Goal: Task Accomplishment & Management: Complete application form

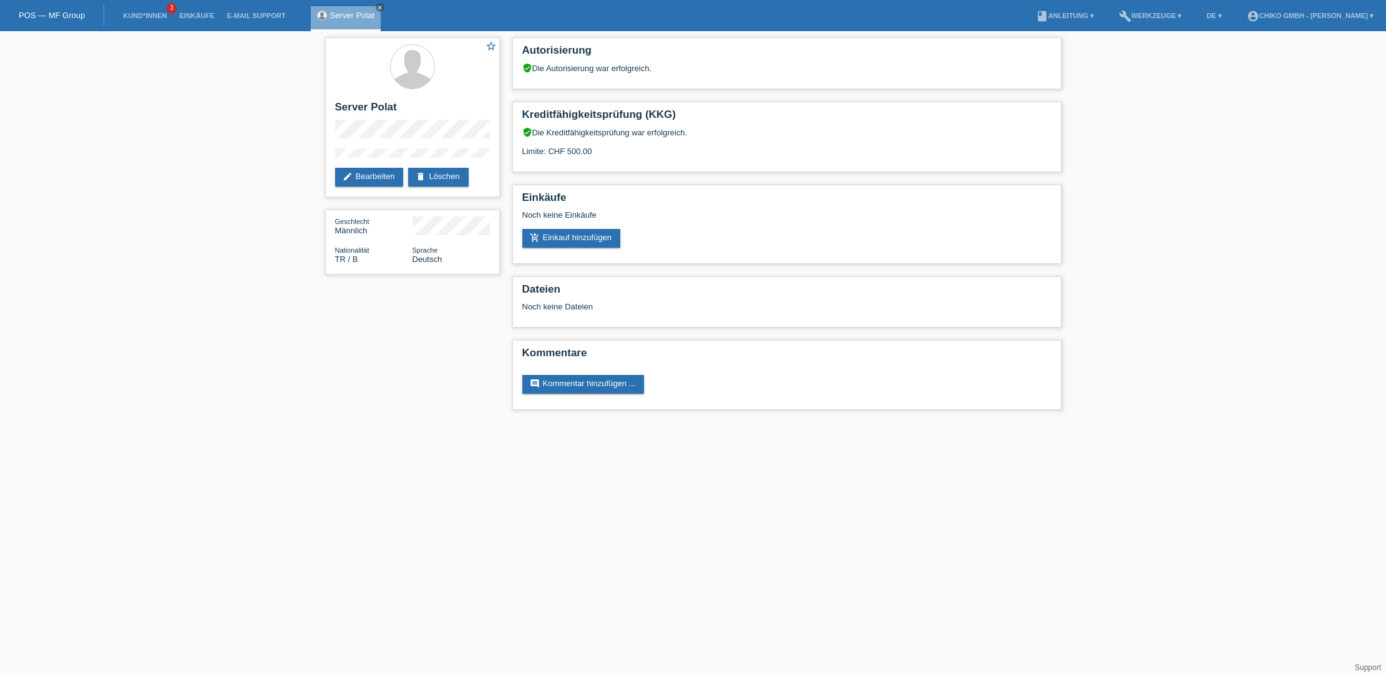
click at [685, 274] on div "Autorisierung verified_user Die Autorisierung war erfolgreich. Kreditfähigkeits…" at bounding box center [786, 226] width 561 height 391
click at [135, 14] on link "Kund*innen" at bounding box center [145, 15] width 56 height 7
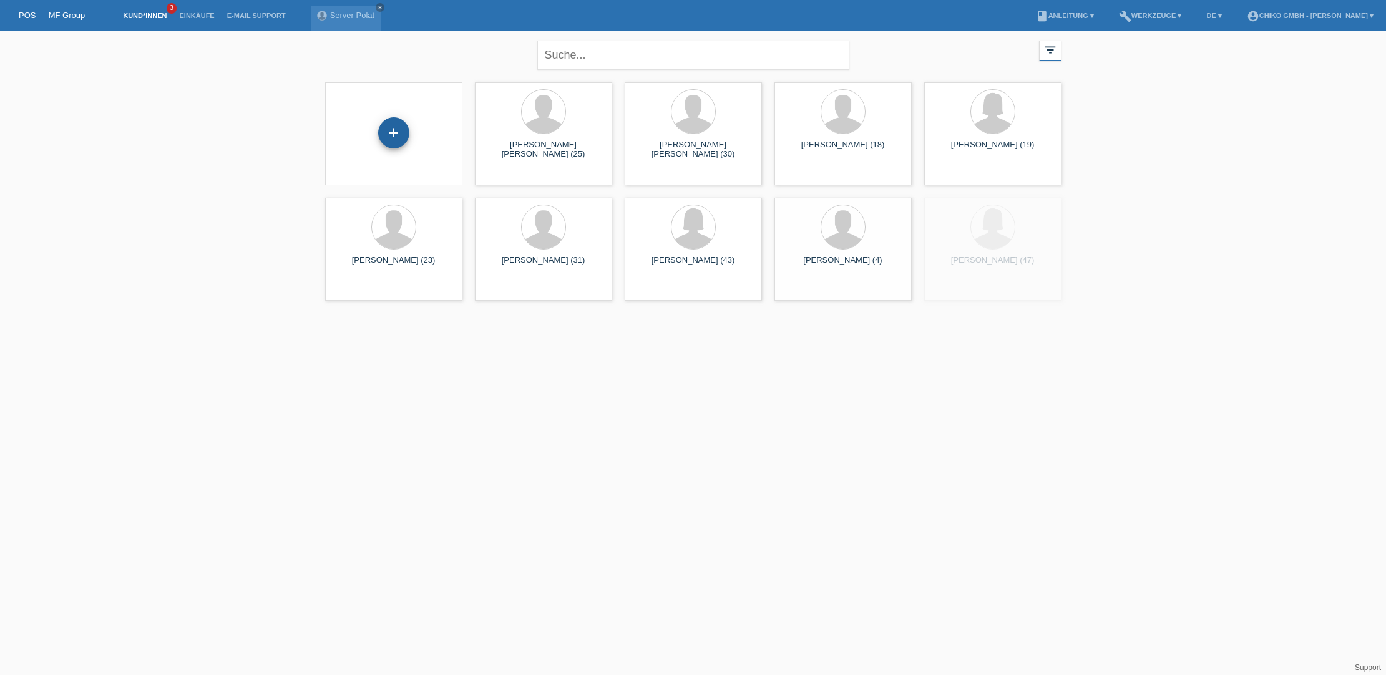
click at [388, 135] on div "+" at bounding box center [393, 132] width 31 height 31
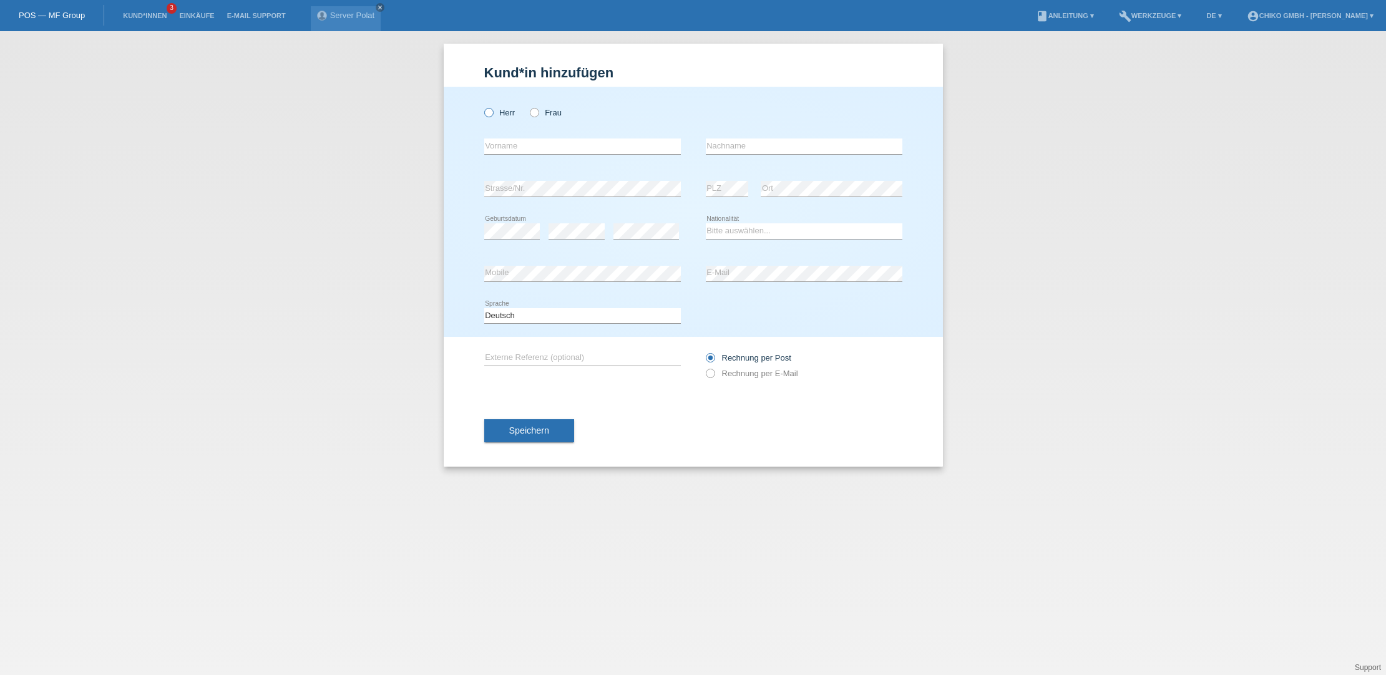
click at [482, 106] on icon at bounding box center [482, 106] width 0 height 0
click at [489, 109] on input "Herr" at bounding box center [488, 112] width 8 height 8
radio input "true"
type input "Starfin [PERSON_NAME]"
type input "[PERSON_NAME]"
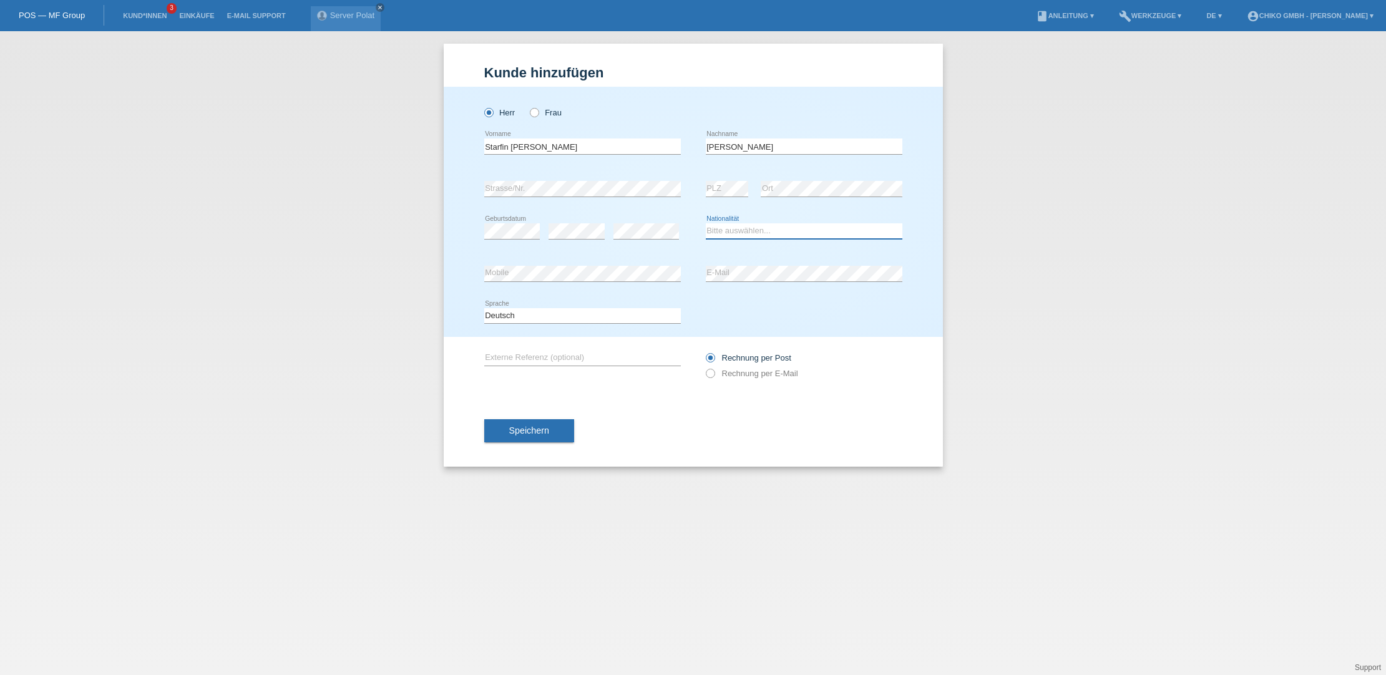
select select "ES"
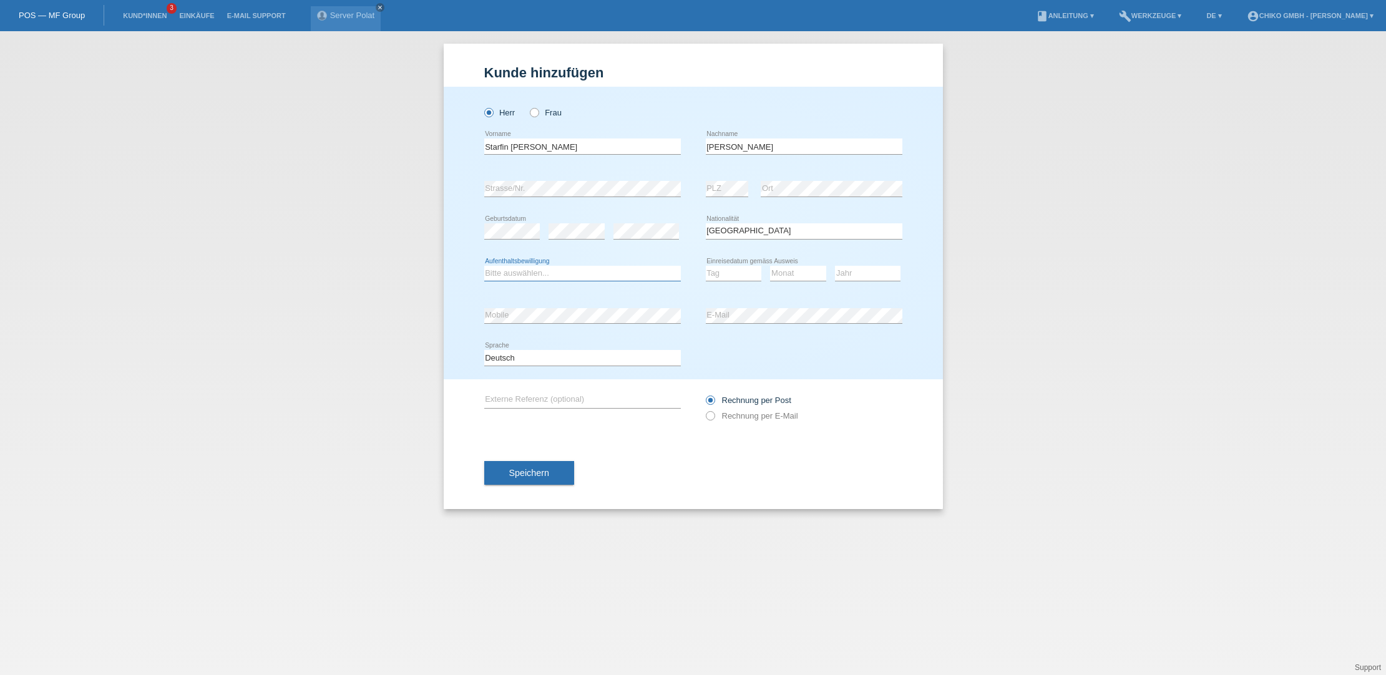
select select "B"
select select "29"
select select "08"
select select "2022"
click at [548, 473] on span "Speichern" at bounding box center [529, 473] width 40 height 10
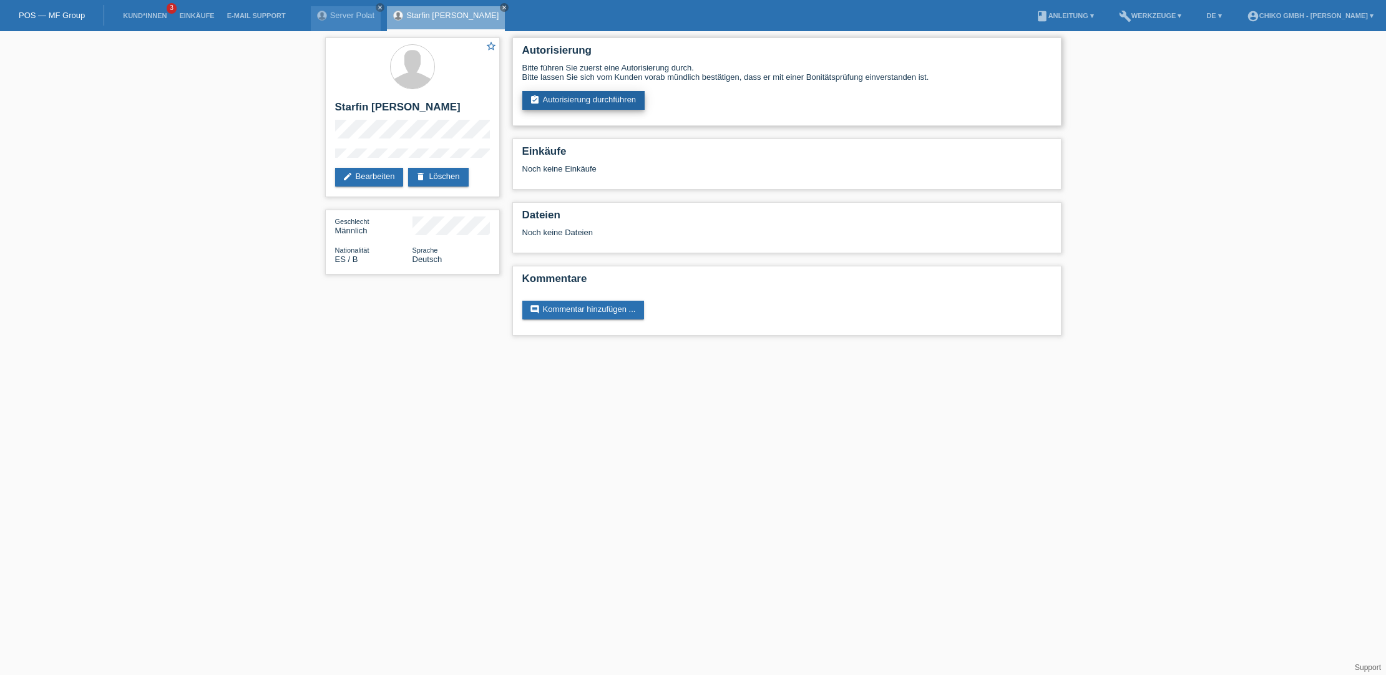
click at [631, 95] on link "assignment_turned_in Autorisierung durchführen" at bounding box center [583, 100] width 123 height 19
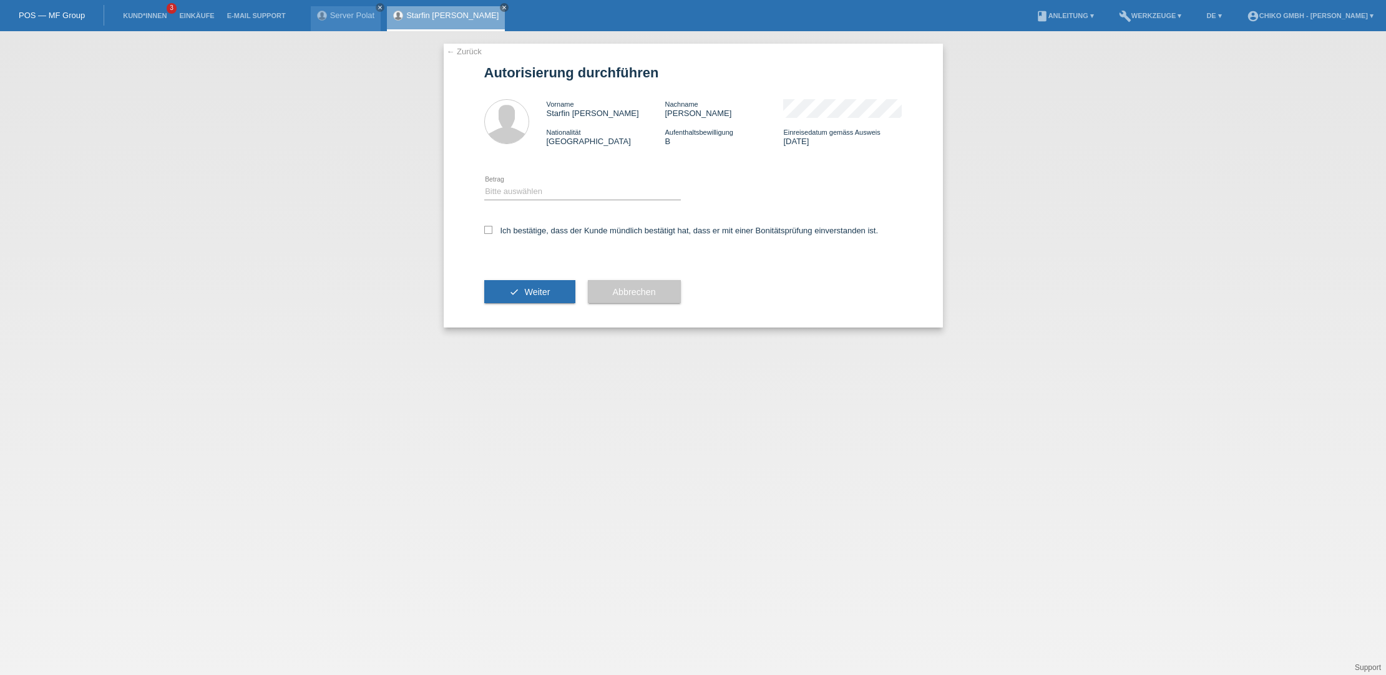
click at [586, 178] on div "Bitte auswählen CHF 1.00 - CHF 499.00 CHF 500.00 - CHF 1'999.00 CHF 2'000.00 - …" at bounding box center [582, 192] width 197 height 42
click at [589, 201] on div "Bitte auswählen CHF 1.00 - CHF 499.00 CHF 500.00 - CHF 1'999.00 CHF 2'000.00 - …" at bounding box center [582, 192] width 197 height 42
select select "2"
click at [490, 230] on icon at bounding box center [488, 230] width 8 height 8
click at [490, 230] on input "Ich bestätige, dass der Kunde mündlich bestätigt hat, dass er mit einer Bonität…" at bounding box center [488, 230] width 8 height 8
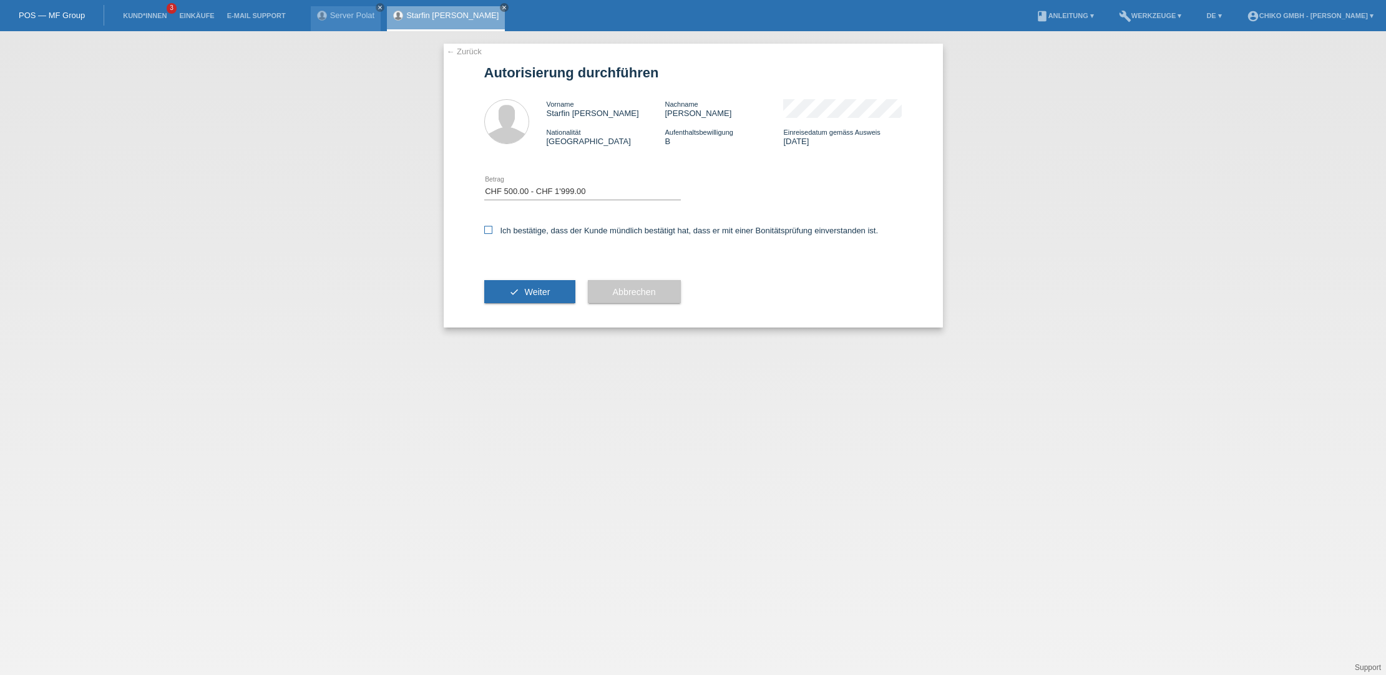
checkbox input "true"
click at [516, 293] on button "check Weiter" at bounding box center [529, 292] width 91 height 24
